Goal: Task Accomplishment & Management: Use online tool/utility

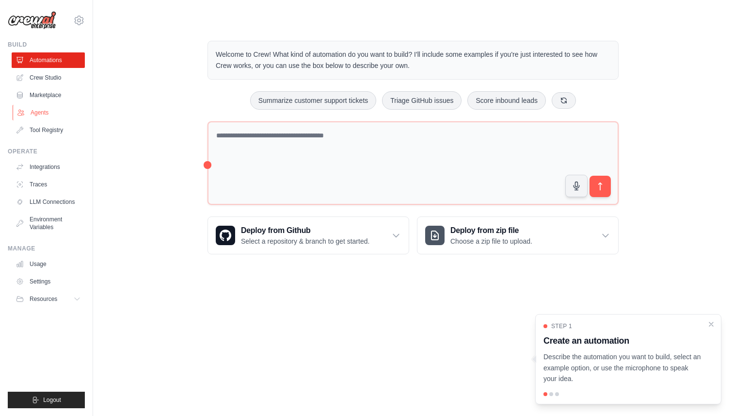
click at [36, 112] on link "Agents" at bounding box center [49, 113] width 73 height 16
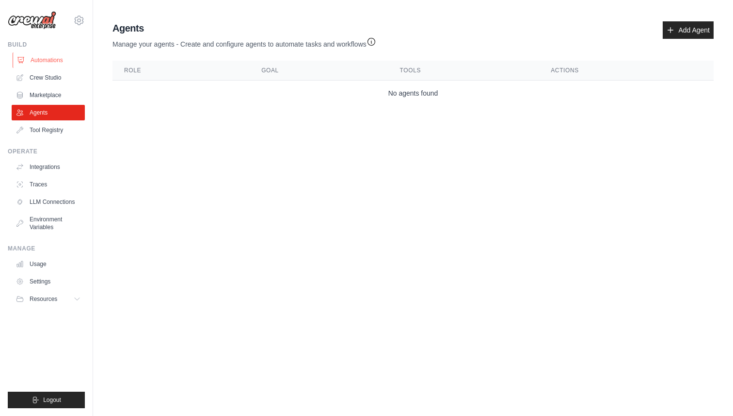
click at [52, 64] on link "Automations" at bounding box center [49, 60] width 73 height 16
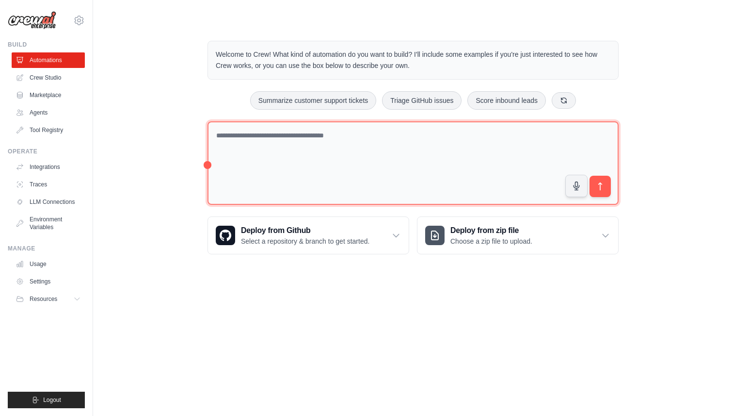
click at [234, 144] on textarea at bounding box center [413, 163] width 411 height 84
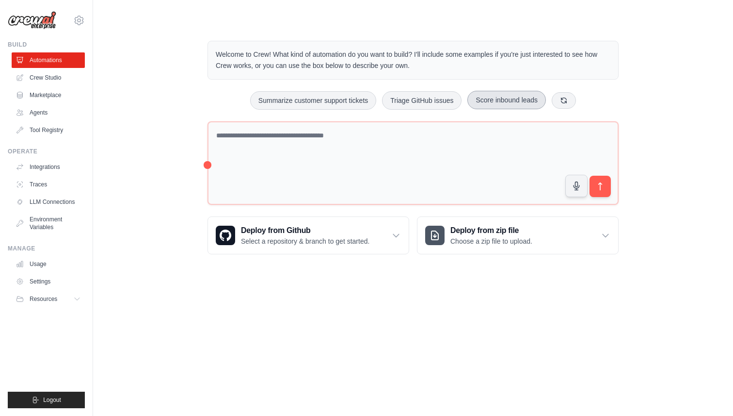
click at [511, 106] on button "Score inbound leads" at bounding box center [507, 100] width 79 height 18
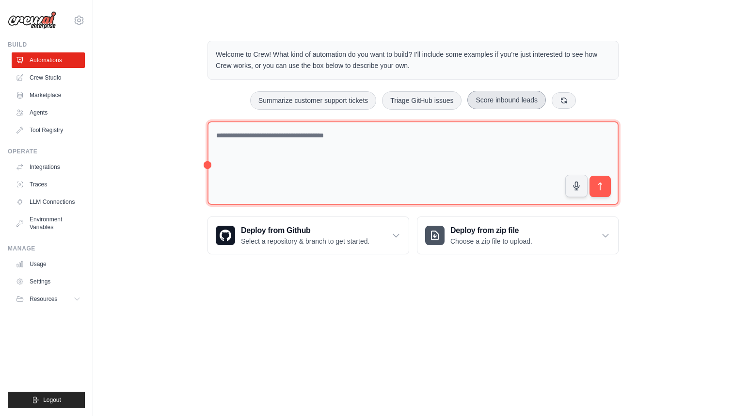
type textarea "**********"
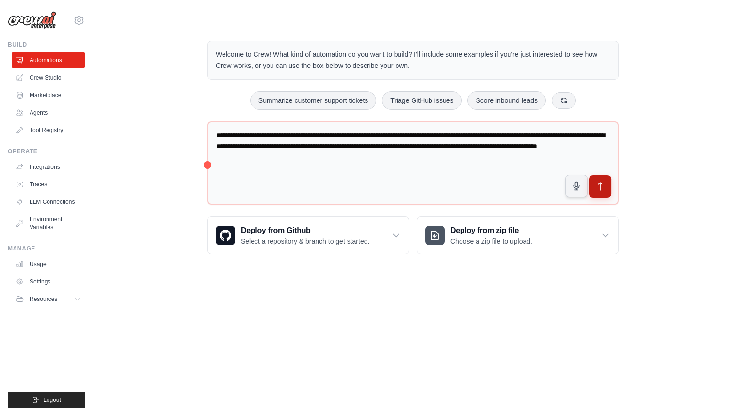
click at [596, 188] on icon "submit" at bounding box center [601, 186] width 10 height 10
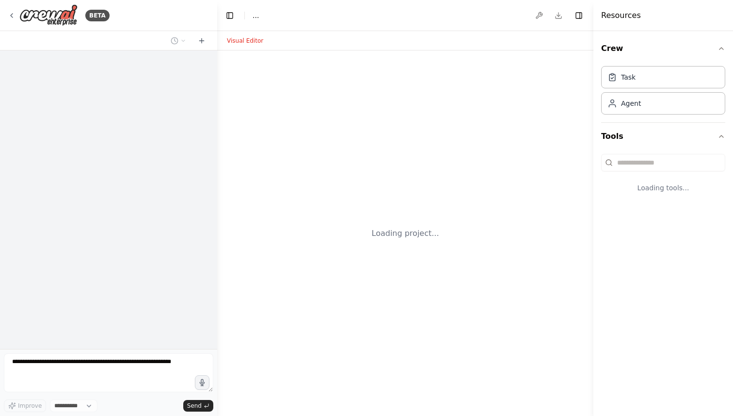
select select "****"
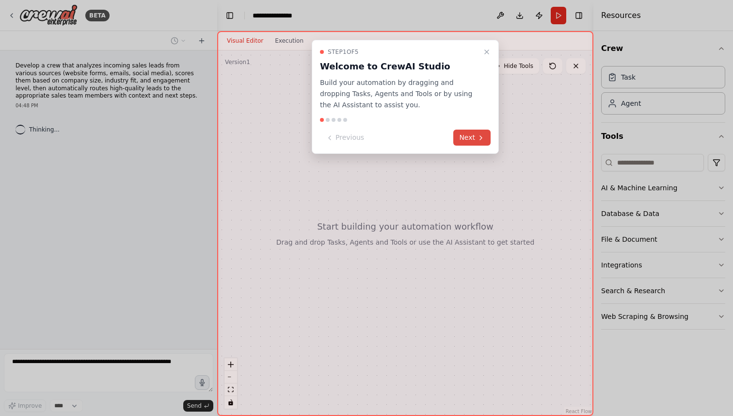
click at [467, 139] on button "Next" at bounding box center [471, 137] width 37 height 16
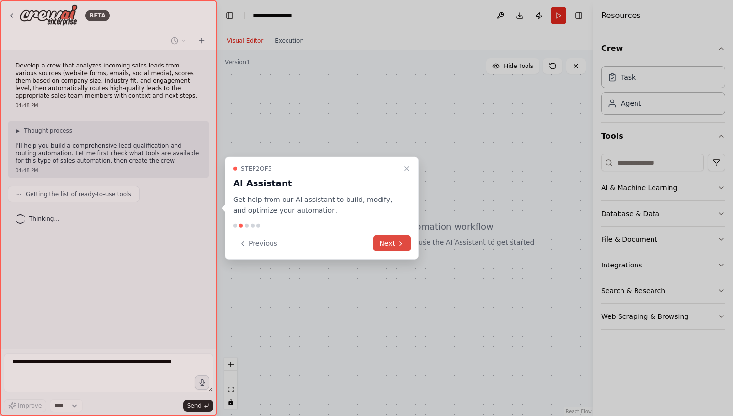
click at [378, 244] on button "Next" at bounding box center [391, 243] width 37 height 16
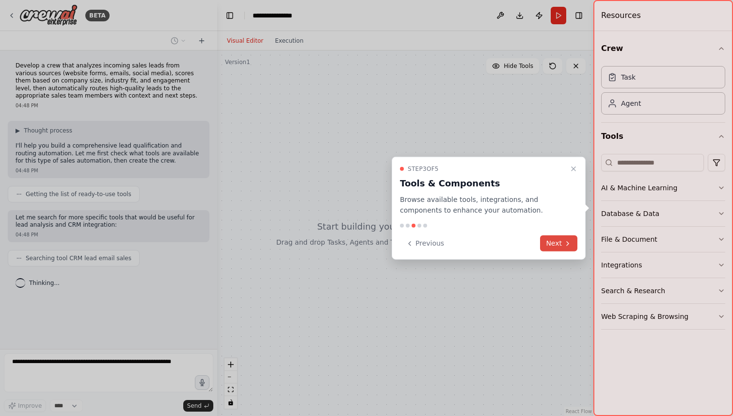
click at [555, 242] on button "Next" at bounding box center [558, 243] width 37 height 16
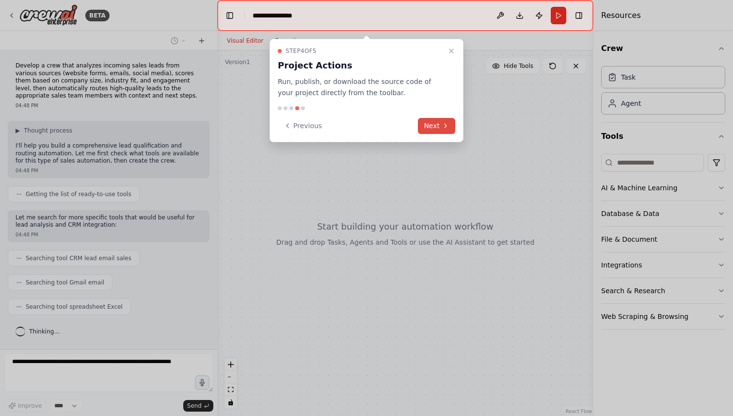
click at [430, 127] on button "Next" at bounding box center [436, 126] width 37 height 16
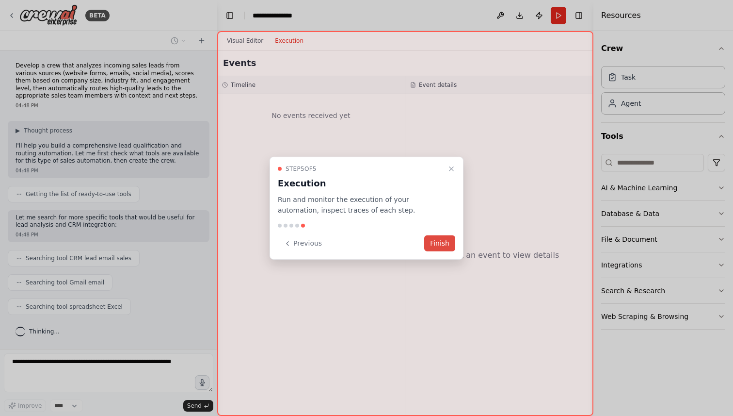
click at [442, 244] on button "Finish" at bounding box center [439, 243] width 31 height 16
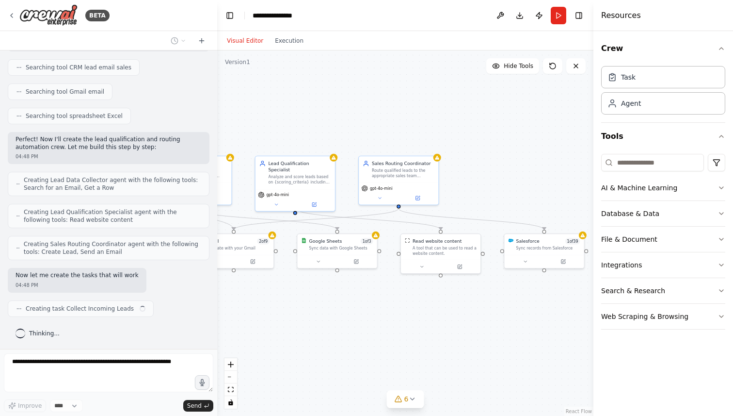
scroll to position [198, 0]
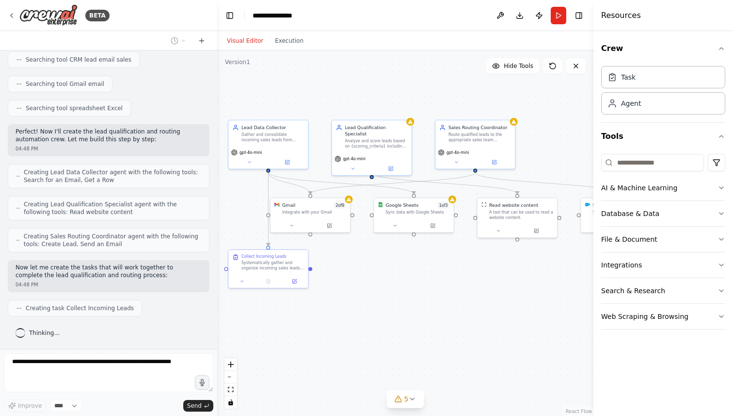
drag, startPoint x: 461, startPoint y: 315, endPoint x: 355, endPoint y: 278, distance: 112.4
click at [355, 278] on div ".deletable-edge-delete-btn { width: 20px; height: 20px; border: 0px solid #ffff…" at bounding box center [405, 232] width 376 height 365
click at [612, 194] on button "AI & Machine Learning" at bounding box center [663, 187] width 124 height 25
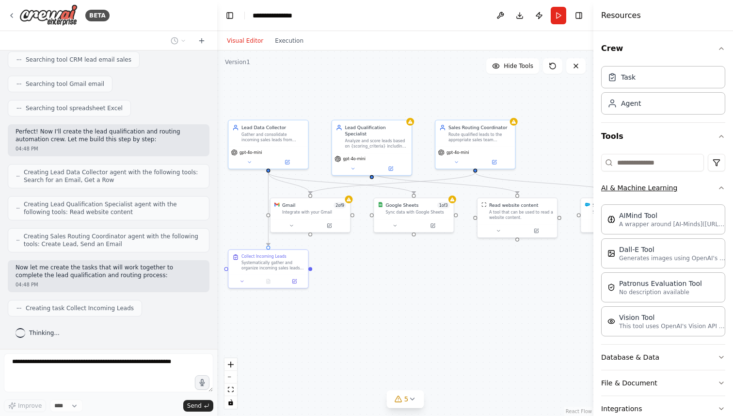
click at [689, 189] on button "AI & Machine Learning" at bounding box center [663, 187] width 124 height 25
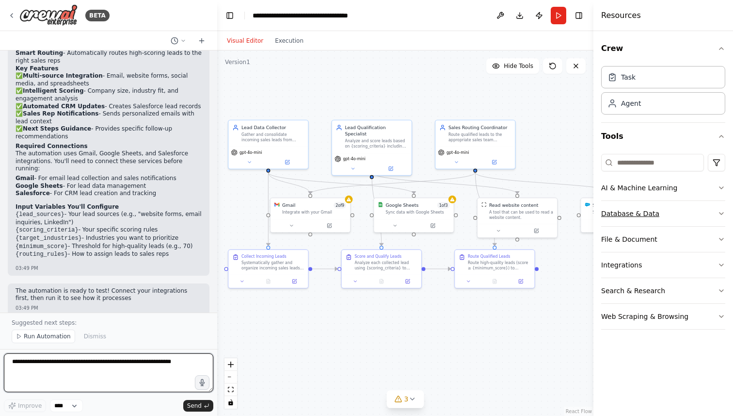
scroll to position [773, 0]
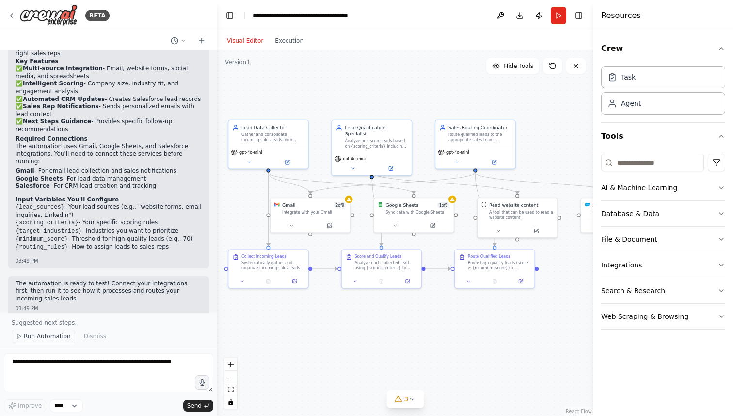
click at [36, 334] on span "Run Automation" at bounding box center [47, 336] width 47 height 8
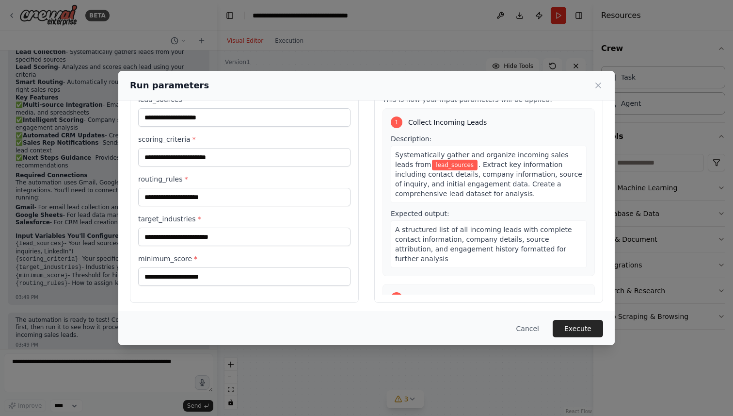
scroll to position [40, 0]
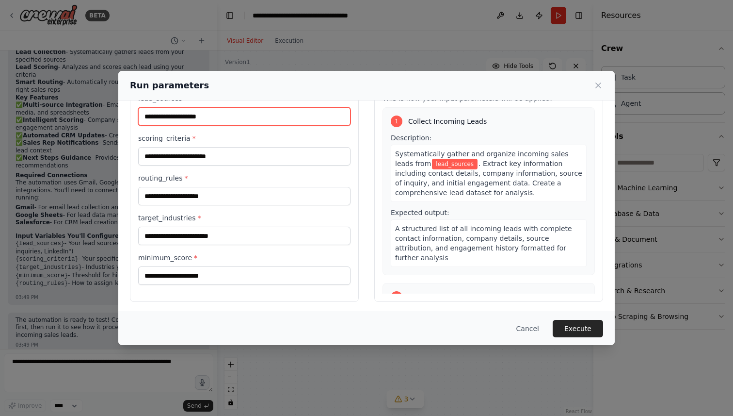
click at [229, 113] on input "lead_sources *" at bounding box center [244, 116] width 212 height 18
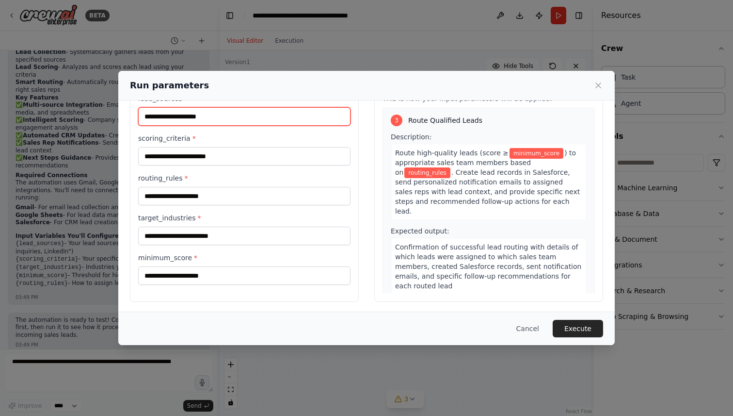
scroll to position [42, 0]
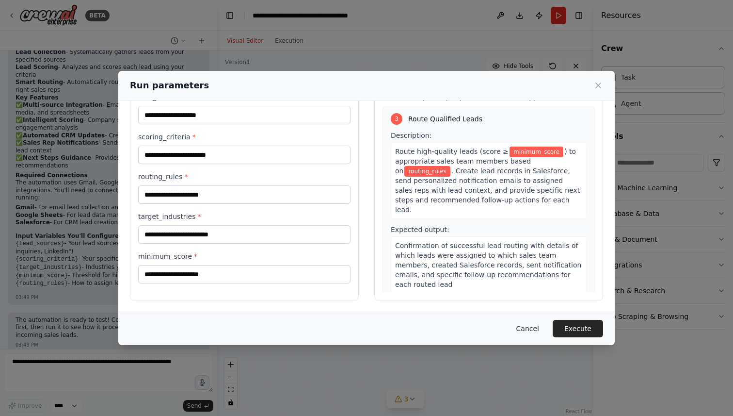
click at [524, 329] on button "Cancel" at bounding box center [528, 328] width 38 height 17
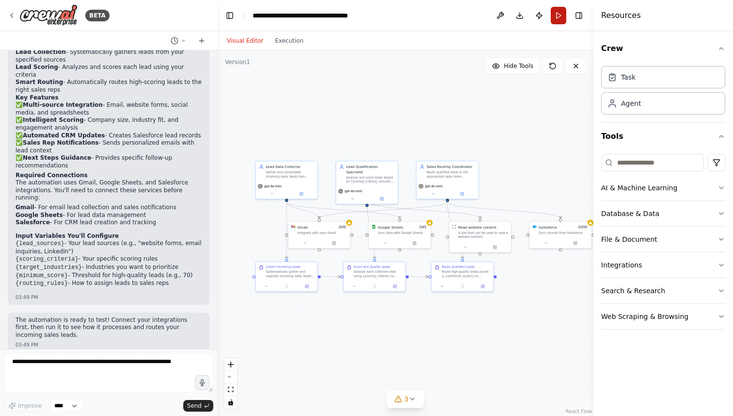
click at [556, 17] on button "Run" at bounding box center [559, 15] width 16 height 17
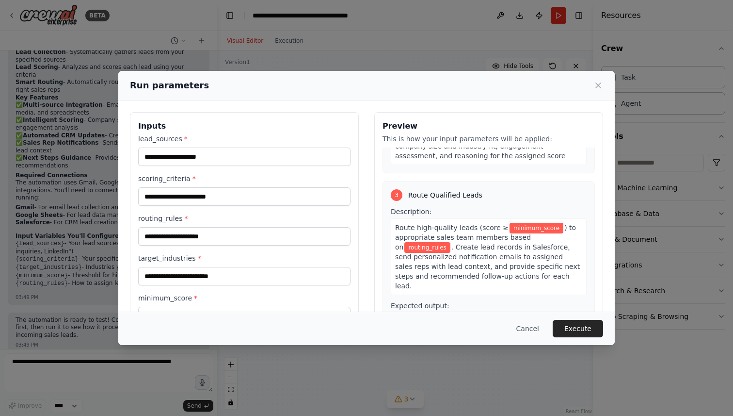
scroll to position [372, 0]
